Goal: Use online tool/utility: Utilize a website feature to perform a specific function

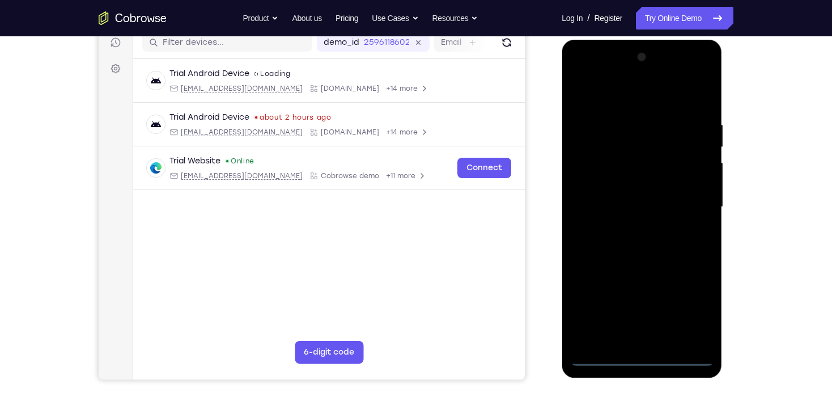
click at [643, 357] on div at bounding box center [641, 207] width 143 height 318
click at [686, 307] on div at bounding box center [641, 207] width 143 height 318
drag, startPoint x: 632, startPoint y: 101, endPoint x: 1224, endPoint y: 78, distance: 591.9
click at [632, 101] on div at bounding box center [641, 207] width 143 height 318
click at [688, 201] on div at bounding box center [641, 207] width 143 height 318
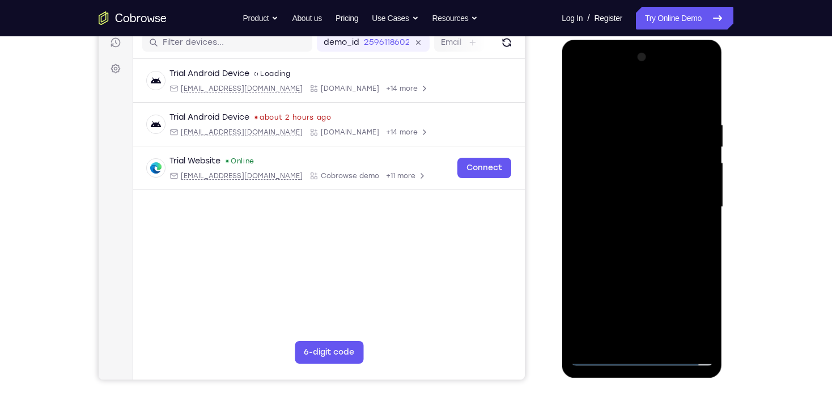
click at [627, 225] on div at bounding box center [641, 207] width 143 height 318
click at [635, 200] on div at bounding box center [641, 207] width 143 height 318
click at [627, 182] on div at bounding box center [641, 207] width 143 height 318
click at [634, 214] on div at bounding box center [641, 207] width 143 height 318
click at [639, 242] on div at bounding box center [641, 207] width 143 height 318
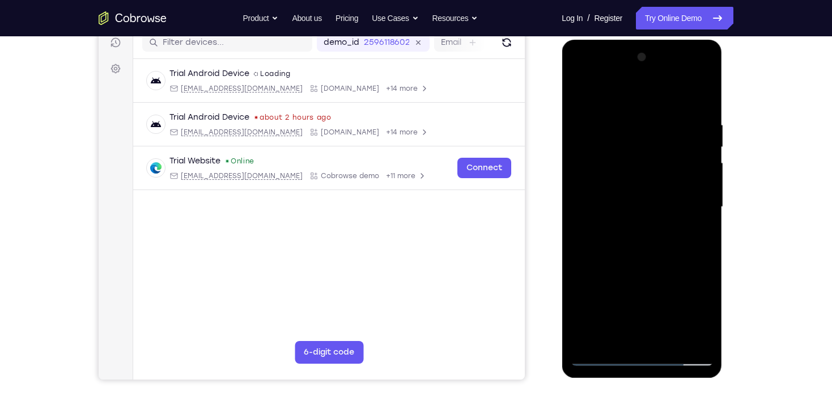
click at [623, 238] on div at bounding box center [641, 207] width 143 height 318
click at [629, 244] on div at bounding box center [641, 207] width 143 height 318
click at [624, 245] on div at bounding box center [641, 207] width 143 height 318
drag, startPoint x: 621, startPoint y: 120, endPoint x: 653, endPoint y: 288, distance: 171.5
click at [653, 288] on div at bounding box center [641, 207] width 143 height 318
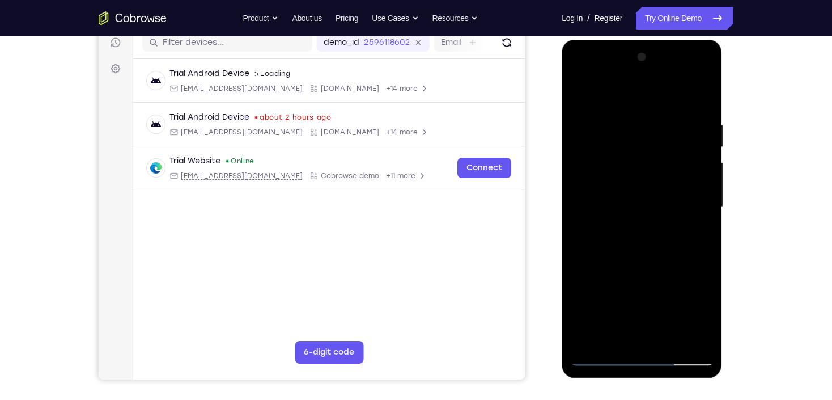
click at [636, 252] on div at bounding box center [641, 207] width 143 height 318
click at [630, 197] on div at bounding box center [641, 207] width 143 height 318
click at [625, 192] on div at bounding box center [641, 207] width 143 height 318
click at [698, 194] on div at bounding box center [641, 207] width 143 height 318
click at [699, 191] on div at bounding box center [641, 207] width 143 height 318
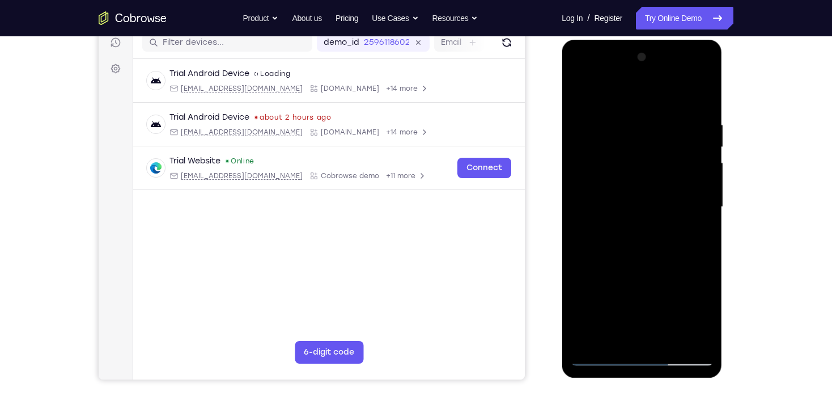
click at [652, 212] on div at bounding box center [641, 207] width 143 height 318
click at [655, 211] on div at bounding box center [641, 207] width 143 height 318
click at [662, 209] on div at bounding box center [641, 207] width 143 height 318
click at [639, 236] on div at bounding box center [641, 207] width 143 height 318
click at [643, 243] on div at bounding box center [641, 207] width 143 height 318
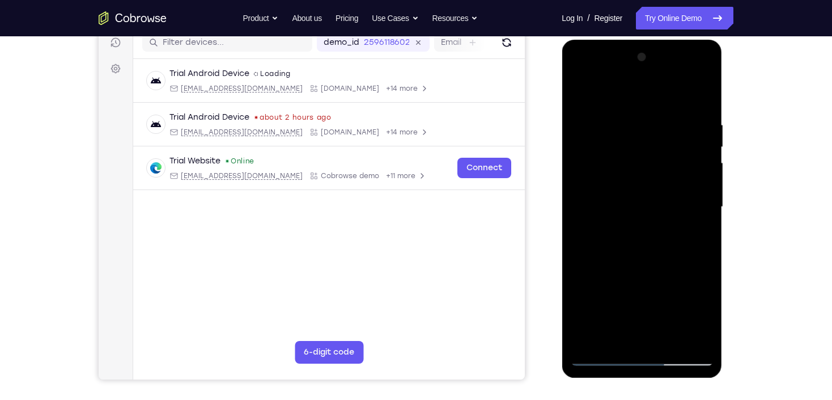
click at [643, 243] on div at bounding box center [641, 207] width 143 height 318
click at [703, 107] on div at bounding box center [641, 207] width 143 height 318
click at [709, 256] on div at bounding box center [641, 207] width 143 height 318
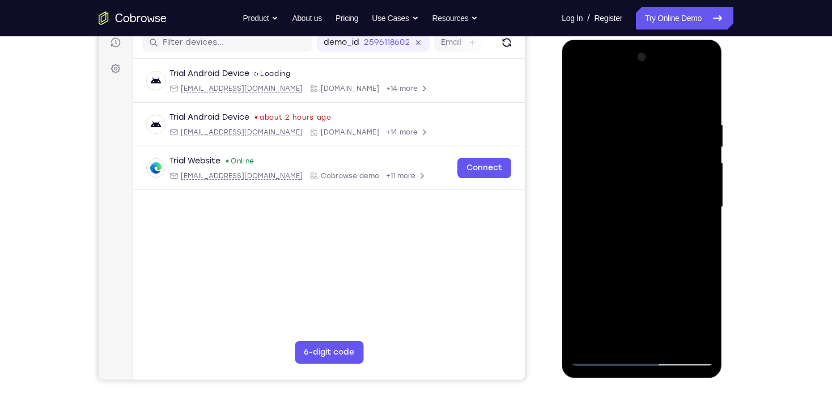
click at [709, 257] on div at bounding box center [641, 207] width 143 height 318
drag, startPoint x: 674, startPoint y: 221, endPoint x: 675, endPoint y: 155, distance: 65.2
click at [676, 156] on div at bounding box center [641, 207] width 143 height 318
click at [704, 166] on div at bounding box center [641, 207] width 143 height 318
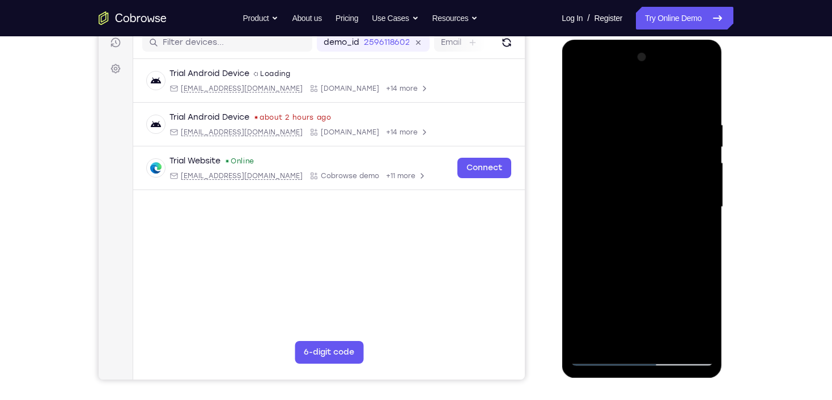
click at [711, 163] on div at bounding box center [641, 207] width 143 height 318
click at [709, 162] on div at bounding box center [641, 207] width 143 height 318
drag, startPoint x: 644, startPoint y: 136, endPoint x: 619, endPoint y: 295, distance: 161.4
click at [619, 295] on div at bounding box center [641, 207] width 143 height 318
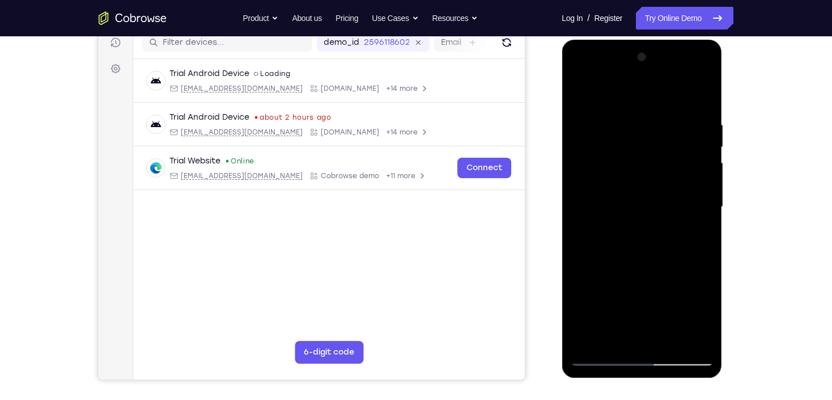
click at [617, 118] on div at bounding box center [641, 207] width 143 height 318
drag, startPoint x: 620, startPoint y: 97, endPoint x: 619, endPoint y: 30, distance: 66.9
click at [619, 40] on html "Online web based iOS Simulators and Android Emulators. Run iPhone, iPad, Mobile…" at bounding box center [643, 210] width 162 height 340
click at [678, 177] on div at bounding box center [641, 207] width 143 height 318
click at [692, 177] on div at bounding box center [641, 207] width 143 height 318
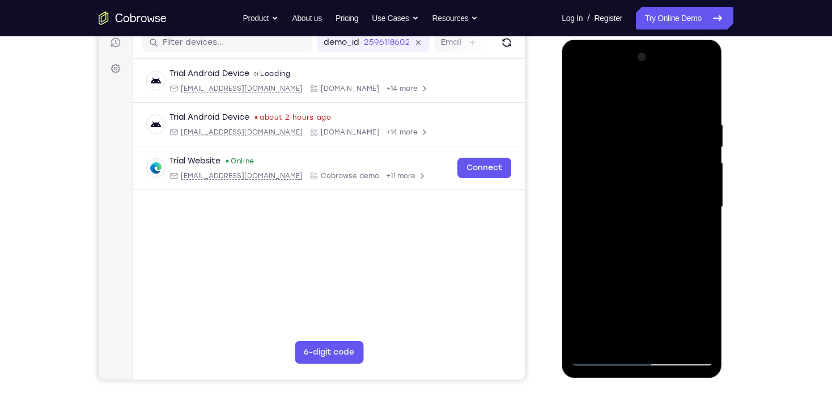
click at [692, 177] on div at bounding box center [641, 207] width 143 height 318
click at [696, 167] on div at bounding box center [641, 207] width 143 height 318
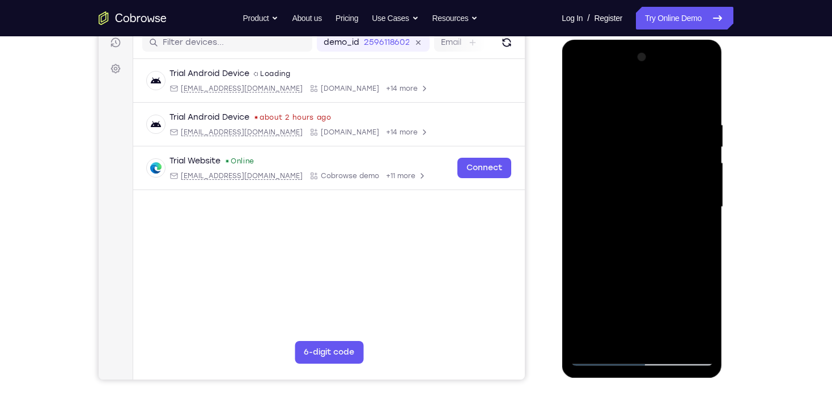
click at [696, 167] on div at bounding box center [641, 207] width 143 height 318
click at [702, 104] on div at bounding box center [641, 207] width 143 height 318
click at [670, 336] on div at bounding box center [641, 207] width 143 height 318
click at [644, 263] on div at bounding box center [641, 207] width 143 height 318
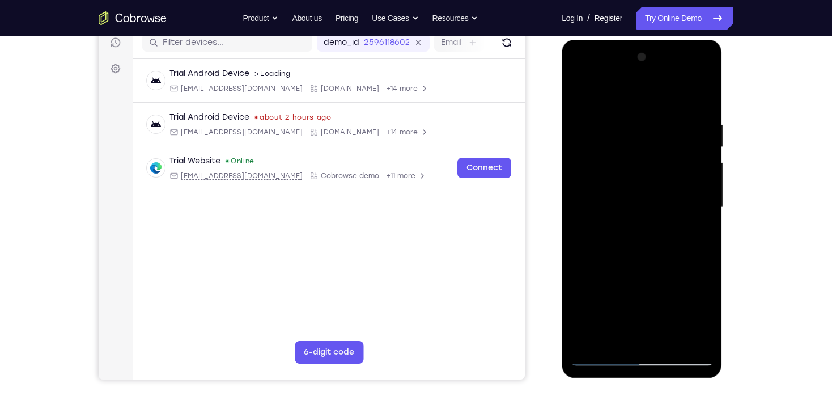
click at [638, 104] on div at bounding box center [641, 207] width 143 height 318
click at [582, 91] on div at bounding box center [641, 207] width 143 height 318
drag, startPoint x: 630, startPoint y: 120, endPoint x: 646, endPoint y: 295, distance: 176.0
click at [646, 295] on div at bounding box center [641, 207] width 143 height 318
drag, startPoint x: 662, startPoint y: 114, endPoint x: 694, endPoint y: 347, distance: 235.2
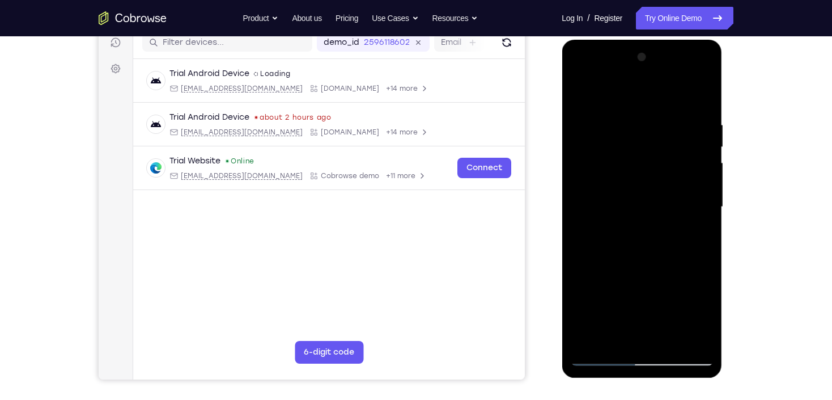
click at [694, 347] on div at bounding box center [641, 207] width 143 height 318
click at [707, 259] on div at bounding box center [641, 207] width 143 height 318
click at [623, 112] on div at bounding box center [641, 207] width 143 height 318
click at [701, 197] on div at bounding box center [641, 207] width 143 height 318
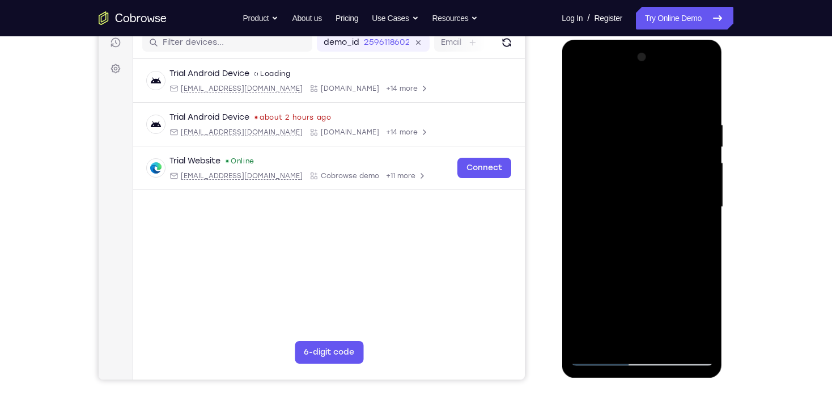
click at [701, 197] on div at bounding box center [641, 207] width 143 height 318
click at [698, 198] on div at bounding box center [641, 207] width 143 height 318
